Goal: Find specific page/section: Find specific page/section

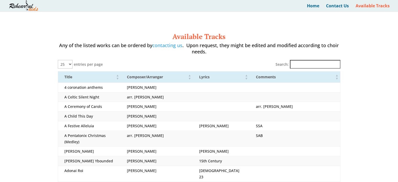
select select "25"
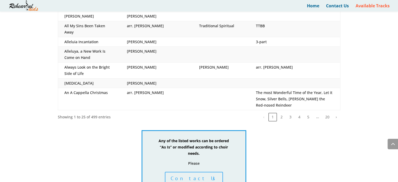
scroll to position [271, 0]
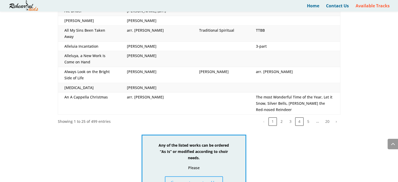
click at [302, 117] on button "4" at bounding box center [299, 121] width 8 height 8
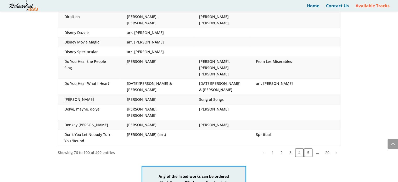
click at [307, 148] on button "5" at bounding box center [308, 152] width 8 height 8
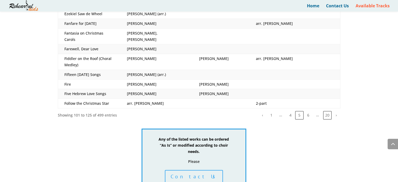
click at [330, 111] on button "20" at bounding box center [327, 115] width 8 height 8
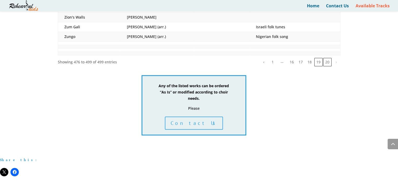
click at [317, 58] on button "19" at bounding box center [318, 62] width 8 height 8
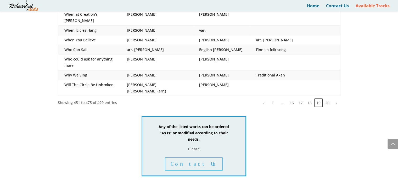
click at [317, 54] on td at bounding box center [295, 62] width 91 height 16
click at [310, 98] on button "18" at bounding box center [310, 102] width 8 height 8
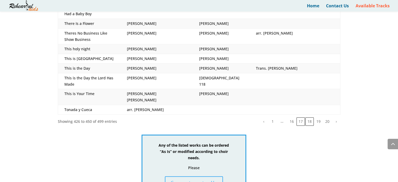
click at [300, 117] on button "17" at bounding box center [301, 121] width 8 height 8
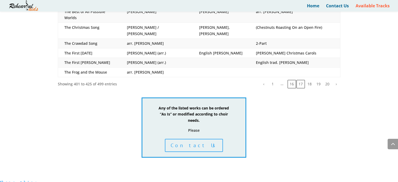
click at [292, 80] on button "16" at bounding box center [292, 84] width 8 height 8
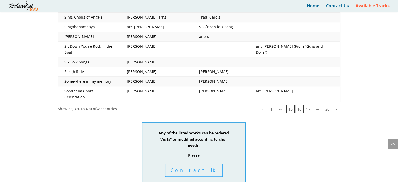
click at [291, 105] on button "15" at bounding box center [290, 109] width 8 height 8
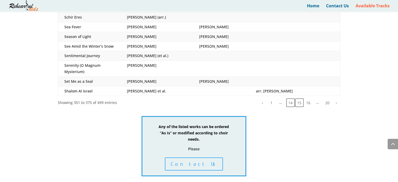
click at [290, 98] on button "14" at bounding box center [290, 102] width 8 height 8
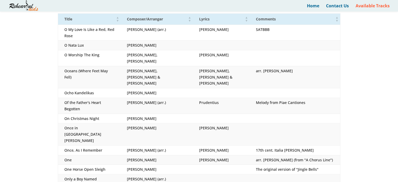
scroll to position [0, 0]
